Goal: Task Accomplishment & Management: Use online tool/utility

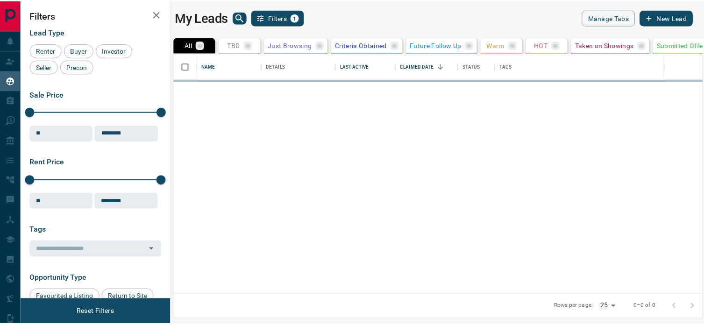
scroll to position [234, 527]
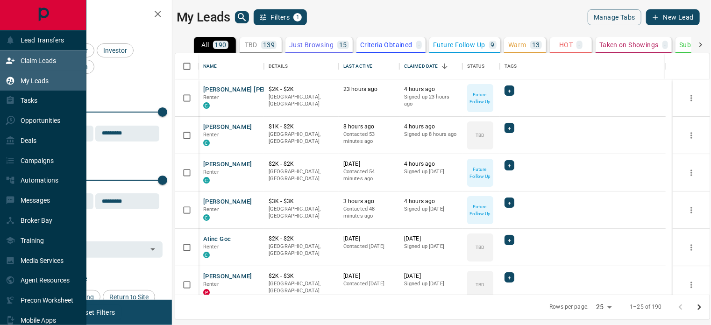
click at [33, 61] on p "Claim Leads" at bounding box center [38, 60] width 35 height 7
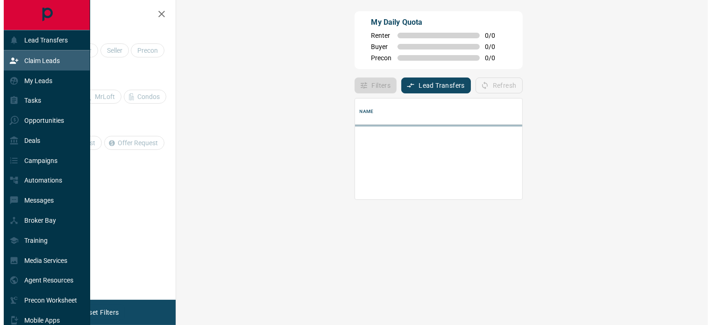
scroll to position [56, 504]
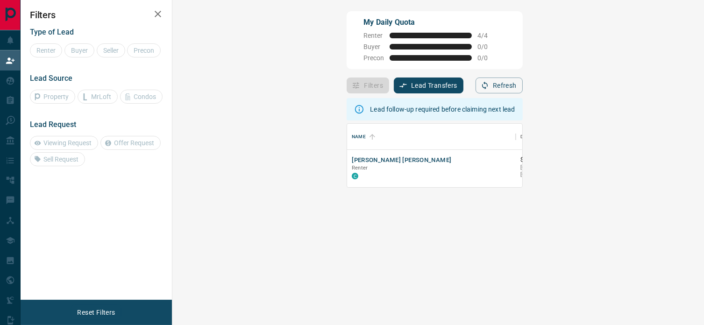
drag, startPoint x: 276, startPoint y: 85, endPoint x: 231, endPoint y: 148, distance: 77.2
click at [345, 148] on div "My Daily Quota Renter 4 / 4 Buyer 0 / 0 Precon 0 / 0 Filters Lead Transfers 0 R…" at bounding box center [434, 139] width 179 height 260
click at [352, 157] on button "[PERSON_NAME] [PERSON_NAME]" at bounding box center [401, 160] width 99 height 9
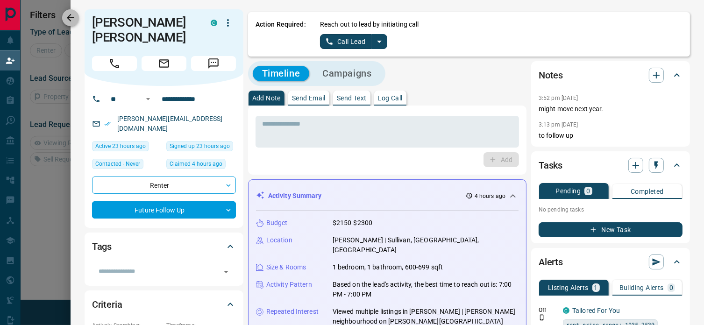
click at [74, 18] on icon "button" at bounding box center [70, 17] width 11 height 11
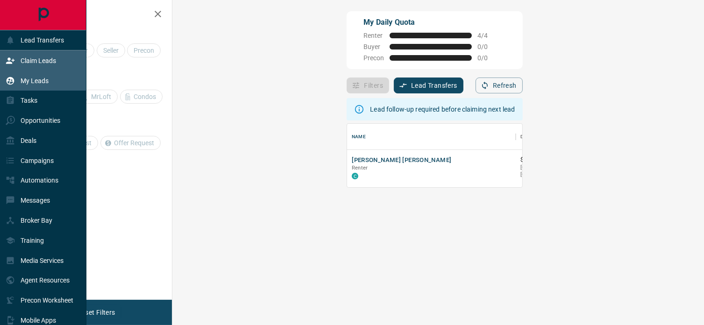
click at [26, 80] on p "My Leads" at bounding box center [35, 80] width 28 height 7
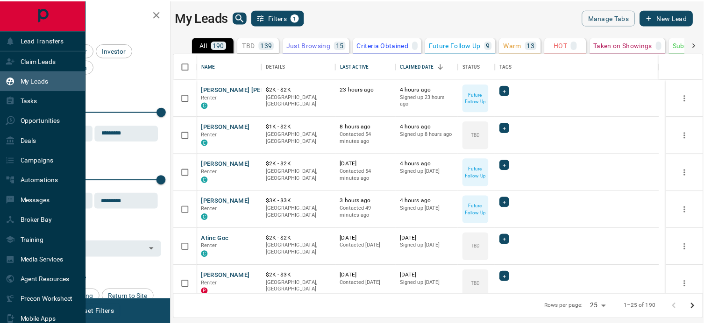
scroll to position [234, 527]
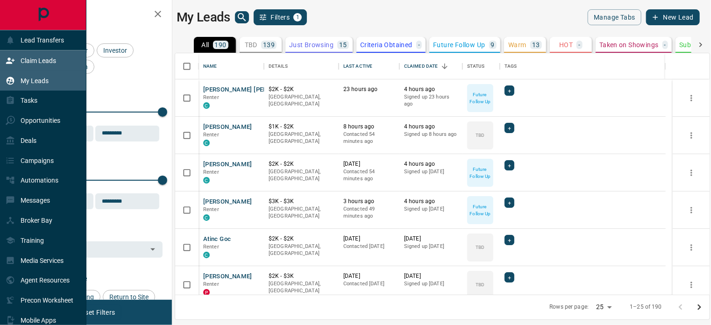
click at [40, 60] on p "Claim Leads" at bounding box center [38, 60] width 35 height 7
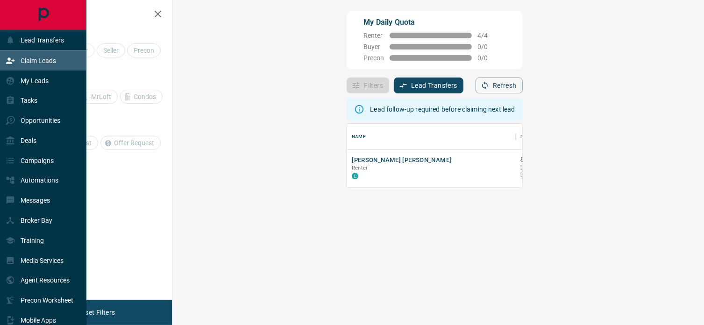
scroll to position [56, 504]
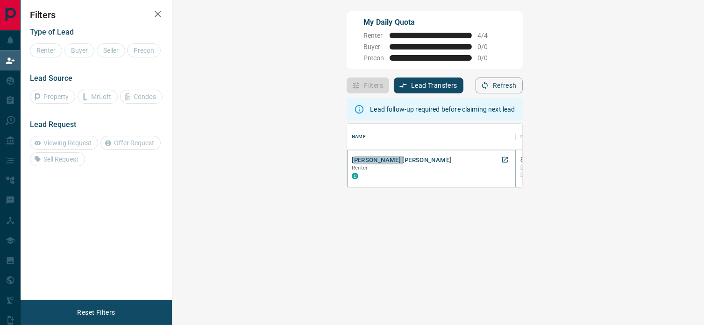
click at [352, 158] on button "[PERSON_NAME] [PERSON_NAME]" at bounding box center [401, 160] width 99 height 9
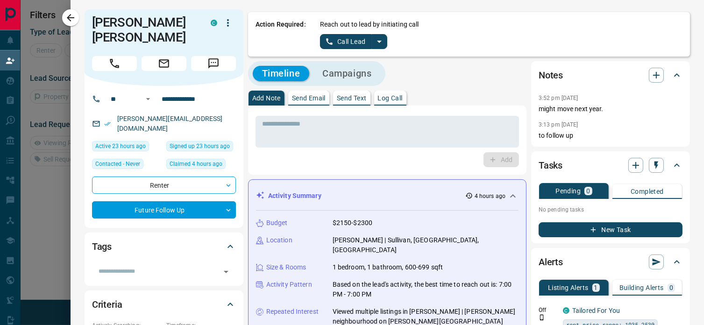
click at [380, 98] on p "Log Call" at bounding box center [390, 98] width 25 height 7
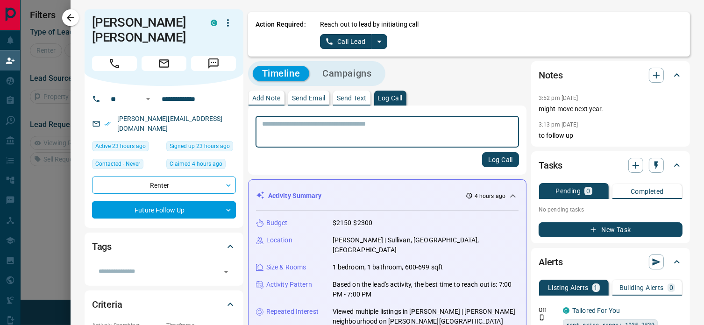
click at [376, 123] on textarea at bounding box center [387, 132] width 250 height 24
type textarea "**********"
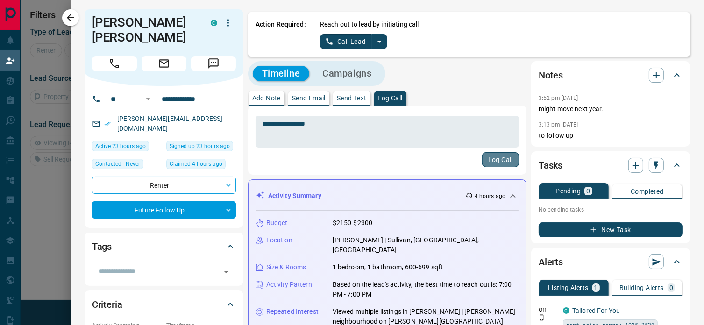
click at [487, 158] on button "Log Call" at bounding box center [500, 159] width 37 height 15
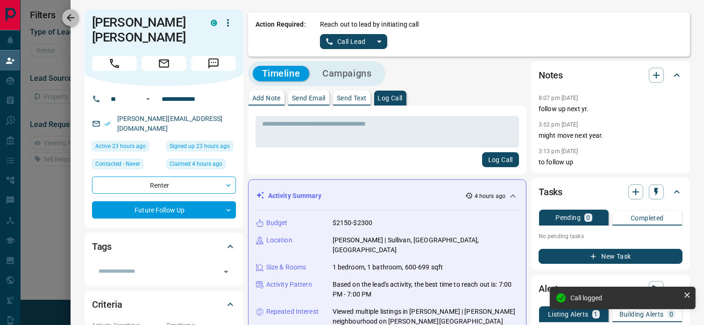
click at [74, 20] on icon "button" at bounding box center [70, 17] width 11 height 11
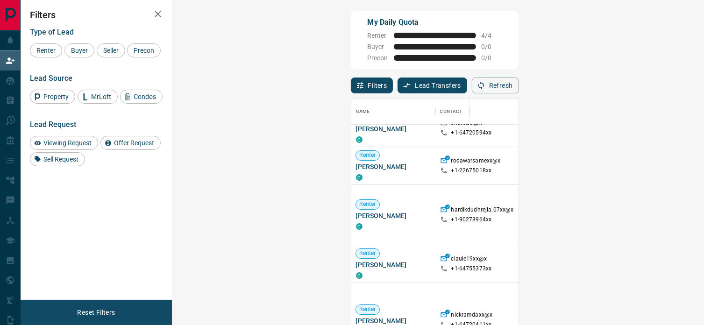
scroll to position [0, 0]
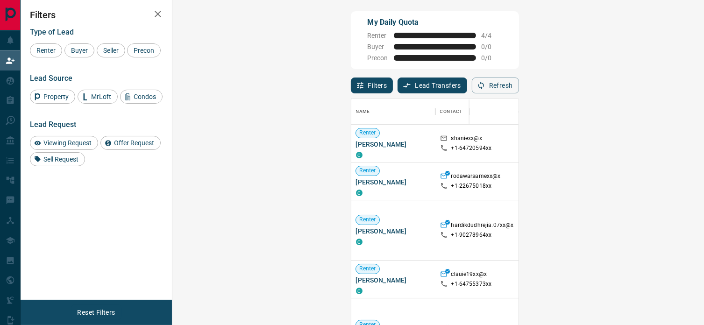
click at [383, 37] on div "My Daily Quota Renter 4 / 4 Buyer 0 / 0 Precon 0 / 0" at bounding box center [435, 40] width 168 height 58
click at [430, 42] on div "My Daily Quota Renter 4 / 4 Buyer 0 / 0 Precon 0 / 0" at bounding box center [435, 40] width 168 height 58
